Goal: Task Accomplishment & Management: Manage account settings

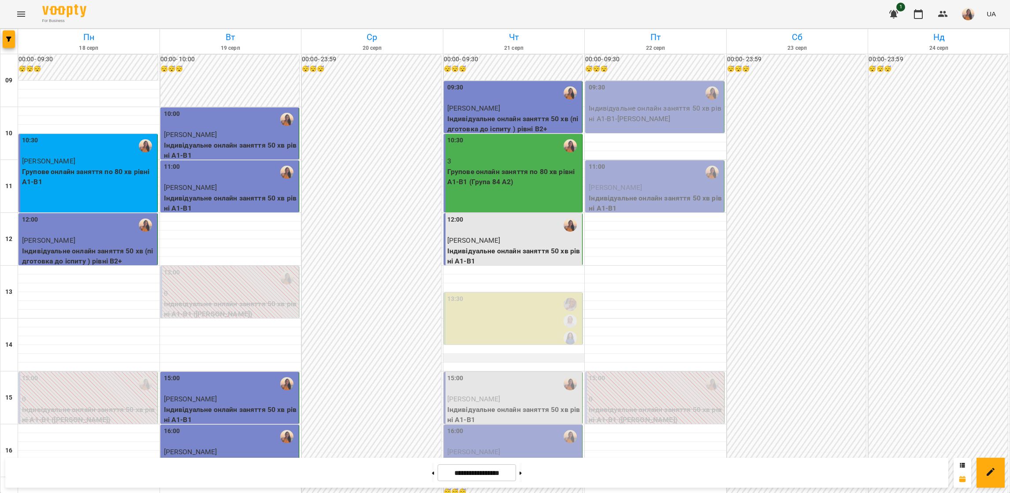
scroll to position [66, 0]
click at [507, 394] on p "[PERSON_NAME]" at bounding box center [514, 399] width 134 height 11
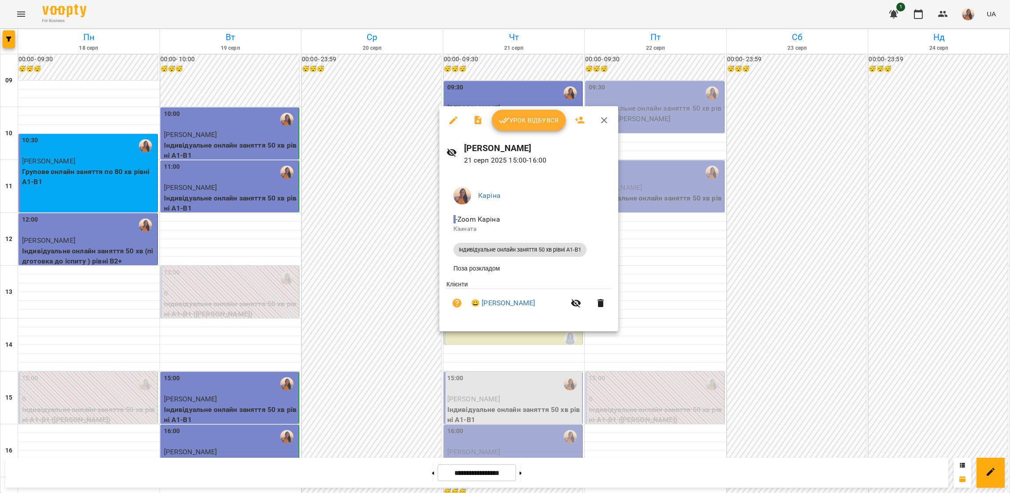
click at [515, 127] on button "Урок відбувся" at bounding box center [529, 120] width 74 height 21
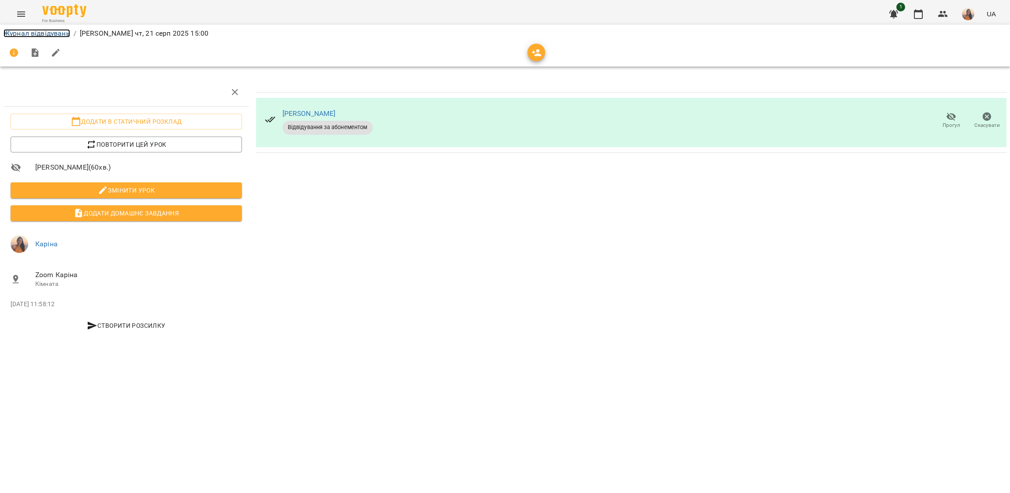
click at [13, 31] on link "Журнал відвідувань" at bounding box center [37, 33] width 67 height 8
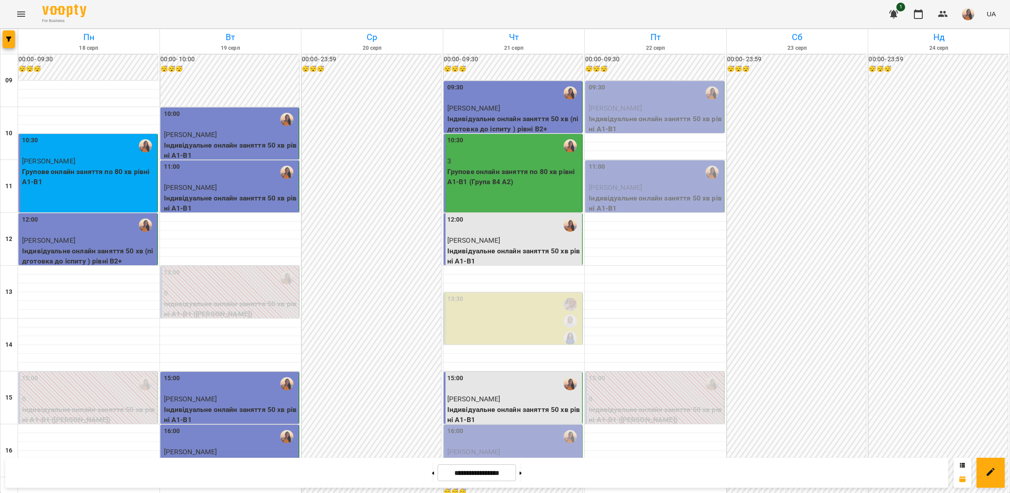
click at [520, 442] on div "16:00" at bounding box center [514, 437] width 134 height 20
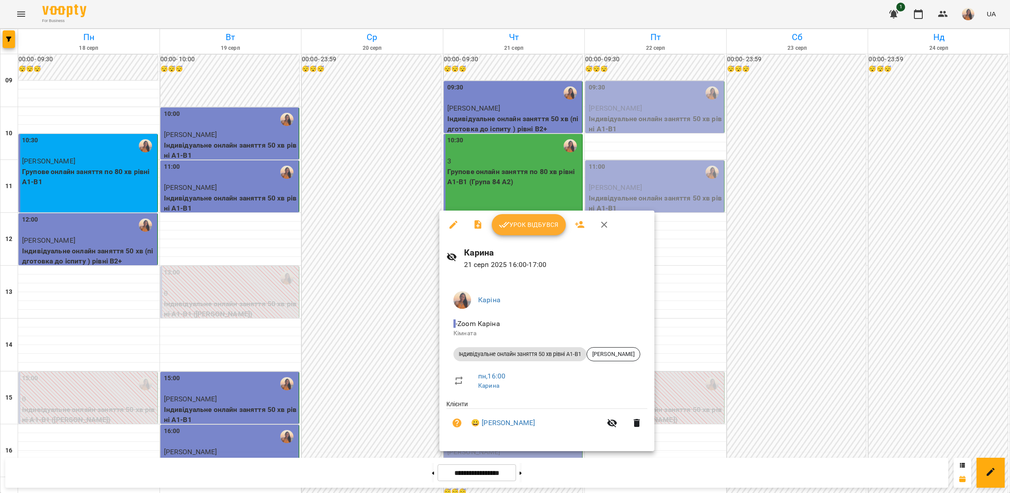
click at [530, 225] on span "Урок відбувся" at bounding box center [529, 224] width 60 height 11
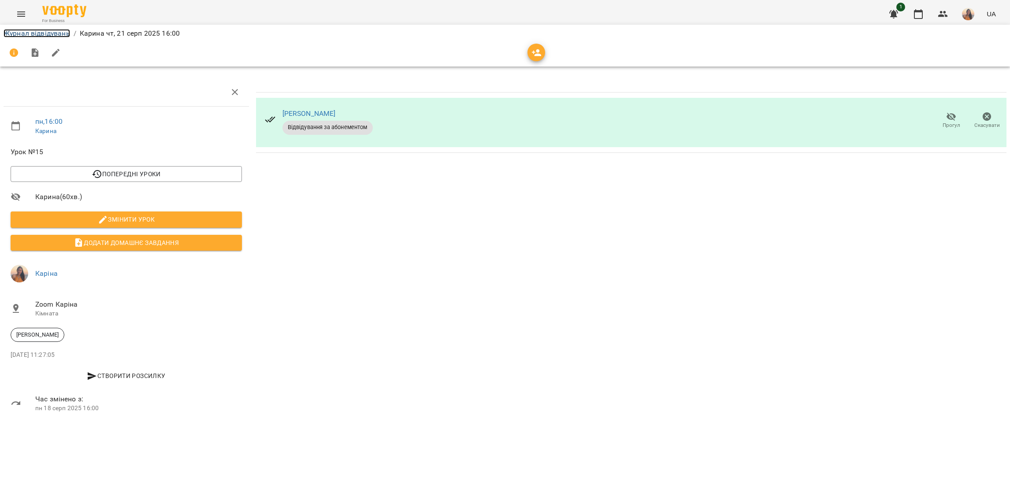
click at [39, 31] on link "Журнал відвідувань" at bounding box center [37, 33] width 67 height 8
